Goal: Information Seeking & Learning: Learn about a topic

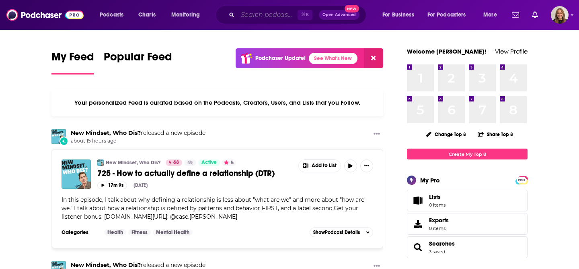
click at [278, 17] on input "Search podcasts, credits, & more..." at bounding box center [268, 14] width 60 height 13
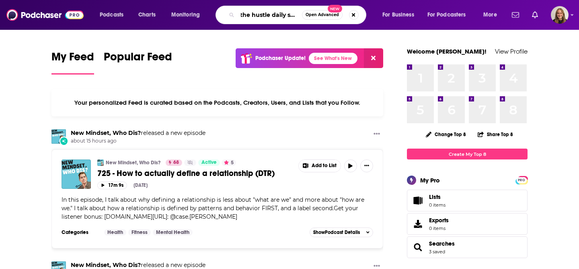
scroll to position [0, 6]
type input "the hustle daily show"
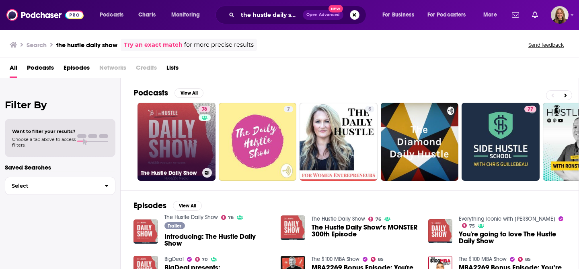
click at [175, 153] on link "76 The Hustle Daily Show" at bounding box center [177, 142] width 78 height 78
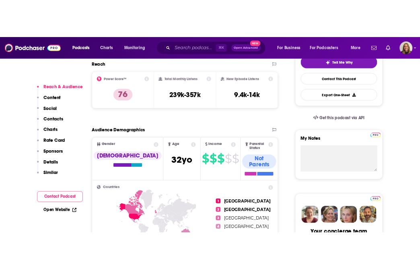
scroll to position [197, 0]
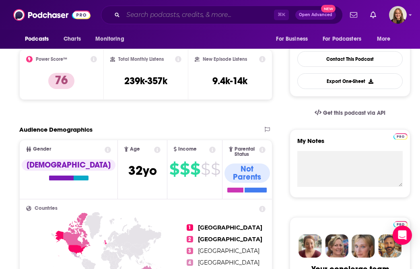
click at [199, 15] on input "Search podcasts, credits, & more..." at bounding box center [198, 14] width 151 height 13
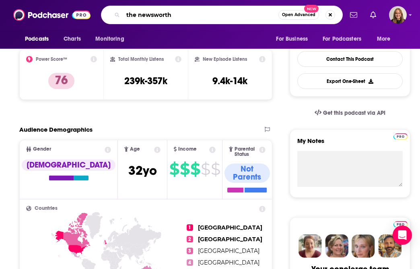
type input "the newsworthy"
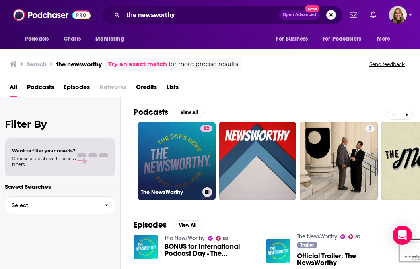
click at [190, 175] on link "82 The NewsWorthy" at bounding box center [177, 161] width 78 height 78
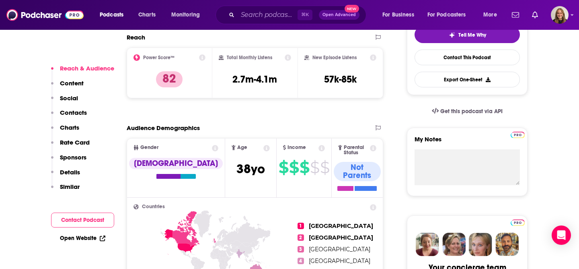
scroll to position [199, 0]
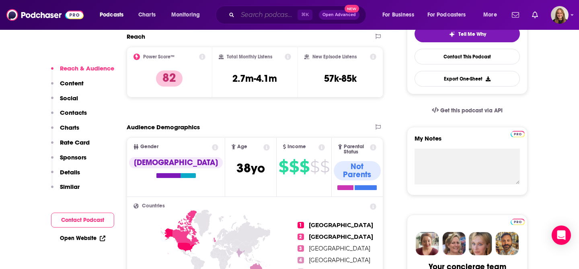
click at [263, 14] on input "Search podcasts, credits, & more..." at bounding box center [268, 14] width 60 height 13
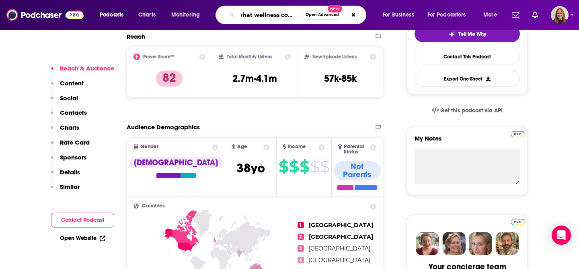
type input "what wellness costs us"
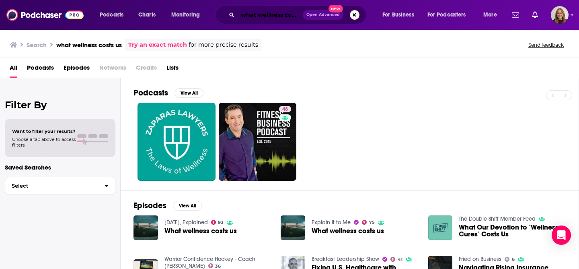
click at [266, 10] on input "what wellness costs us" at bounding box center [270, 14] width 65 height 13
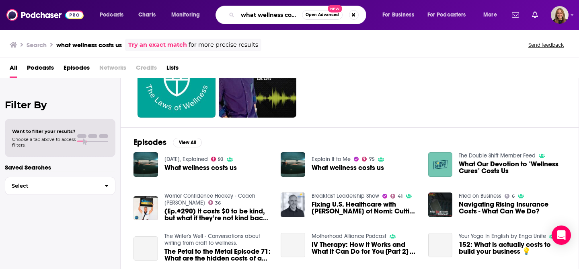
scroll to position [64, 0]
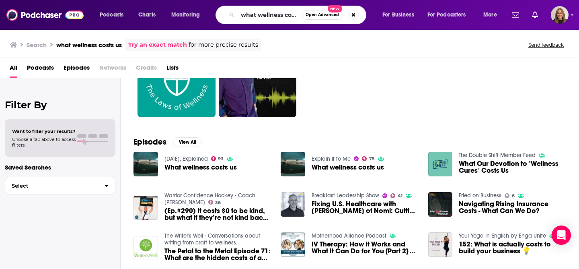
click at [192, 158] on div "Podcasts Charts Monitoring what wellness costs us Open Advanced New For Busines…" at bounding box center [289, 134] width 579 height 269
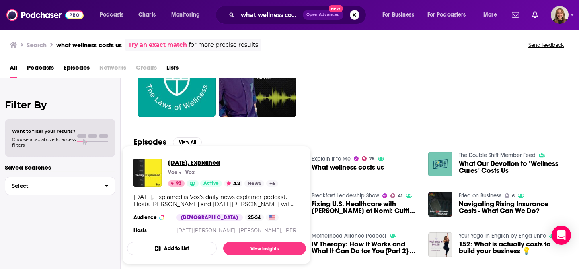
click at [191, 162] on span "[DATE], Explained" at bounding box center [223, 162] width 110 height 8
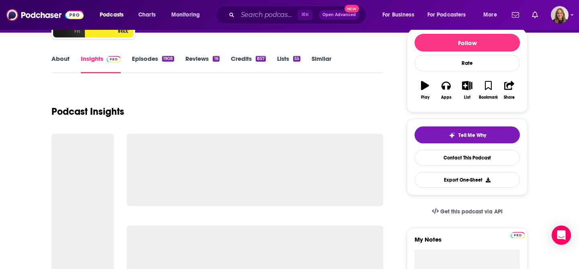
scroll to position [99, 0]
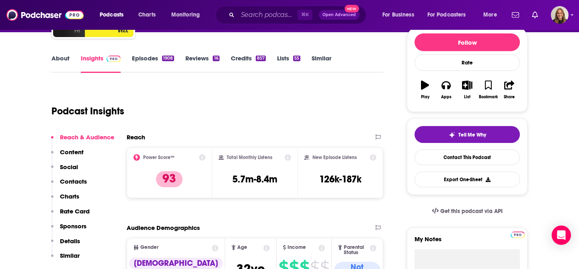
click at [147, 58] on link "Episodes 1908" at bounding box center [153, 63] width 42 height 18
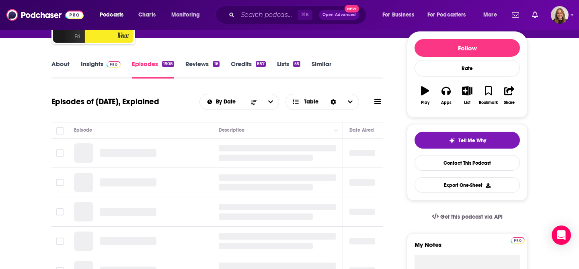
scroll to position [94, 0]
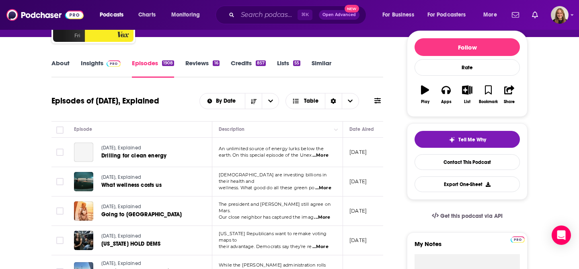
click at [91, 61] on link "Insights" at bounding box center [101, 68] width 40 height 18
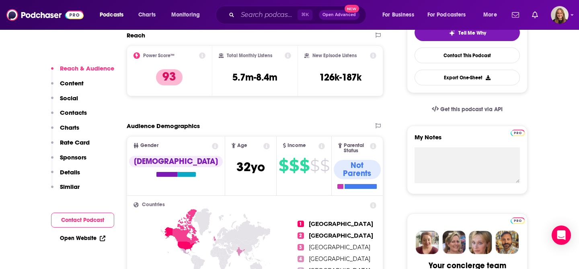
scroll to position [201, 0]
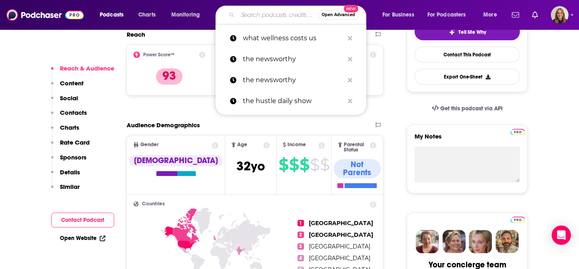
click at [244, 19] on input "Search podcasts, credits, & more..." at bounding box center [278, 14] width 80 height 13
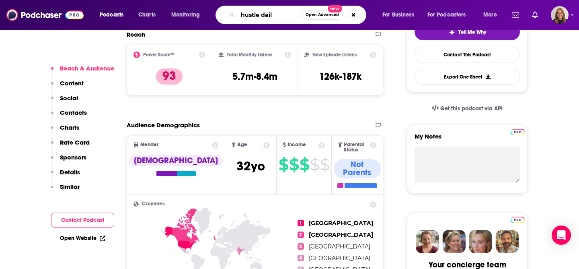
type input "hustle daily"
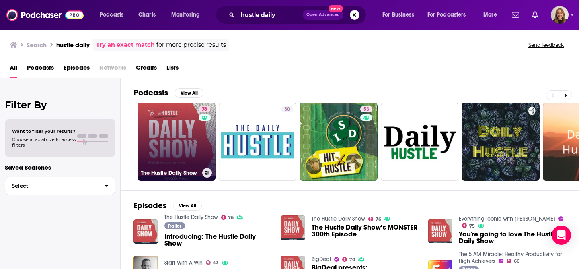
click at [177, 121] on link "76 The Hustle Daily Show" at bounding box center [177, 142] width 78 height 78
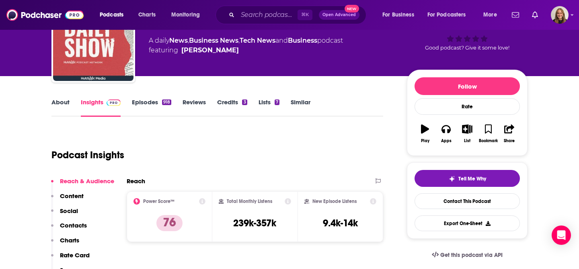
scroll to position [70, 0]
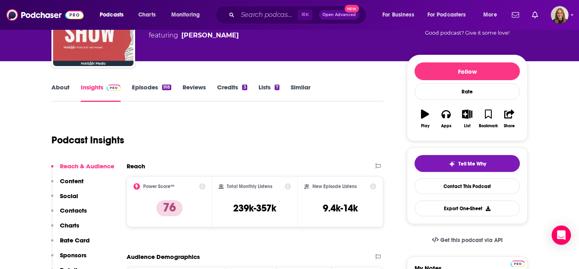
click at [58, 88] on link "About" at bounding box center [60, 92] width 18 height 18
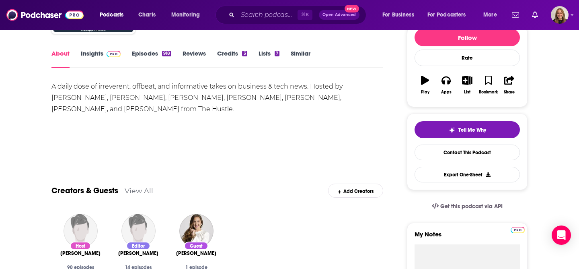
scroll to position [78, 0]
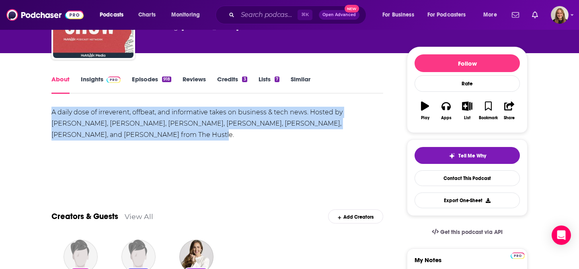
drag, startPoint x: 94, startPoint y: 132, endPoint x: 44, endPoint y: 115, distance: 53.5
copy div "A daily dose of irreverent, offbeat, and informative takes on business & tech n…"
